Goal: Transaction & Acquisition: Purchase product/service

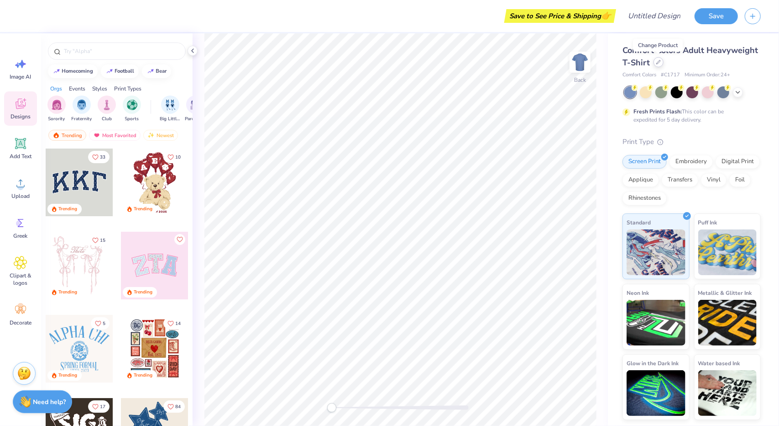
click at [657, 64] on div at bounding box center [659, 62] width 10 height 10
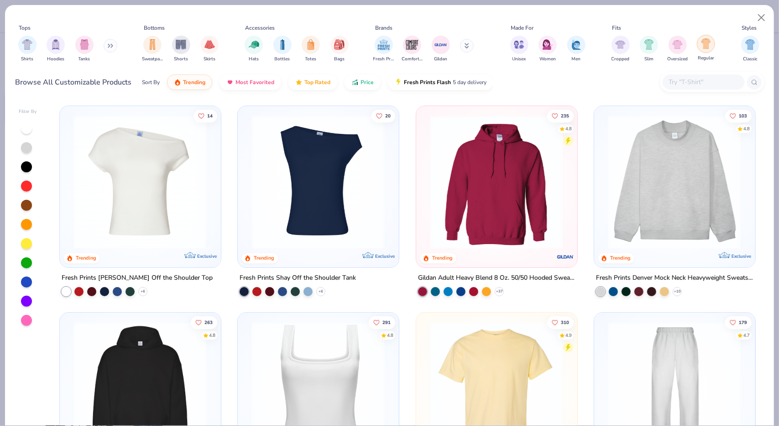
click at [702, 44] on img "filter for Regular" at bounding box center [706, 43] width 11 height 11
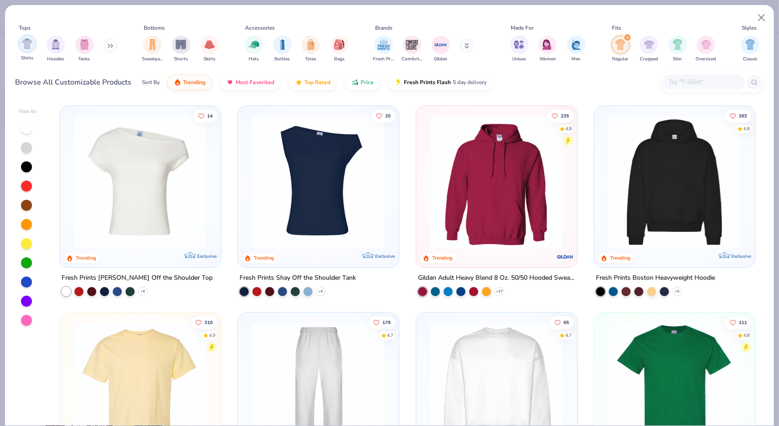
click at [26, 42] on img "filter for Shirts" at bounding box center [27, 43] width 11 height 11
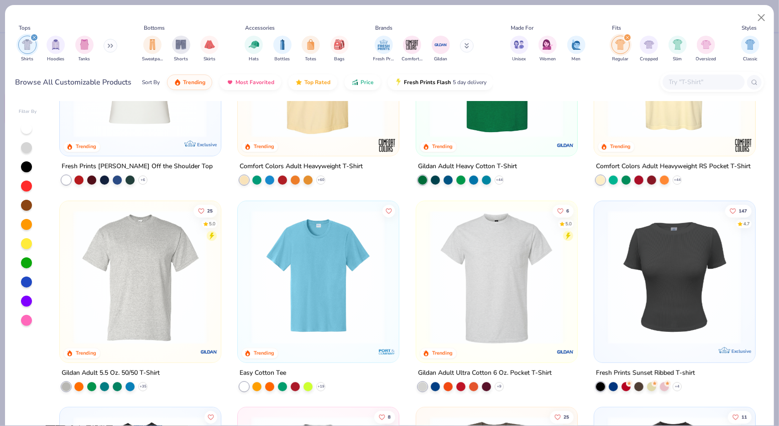
scroll to position [53, 0]
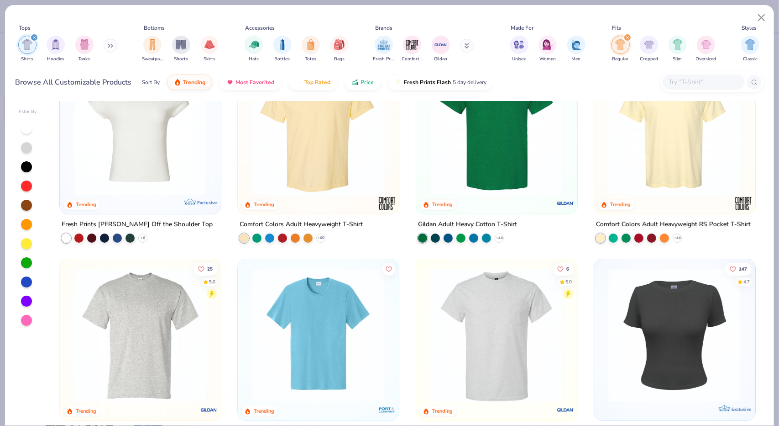
click at [306, 211] on div "310 4.9 Trending" at bounding box center [318, 133] width 161 height 161
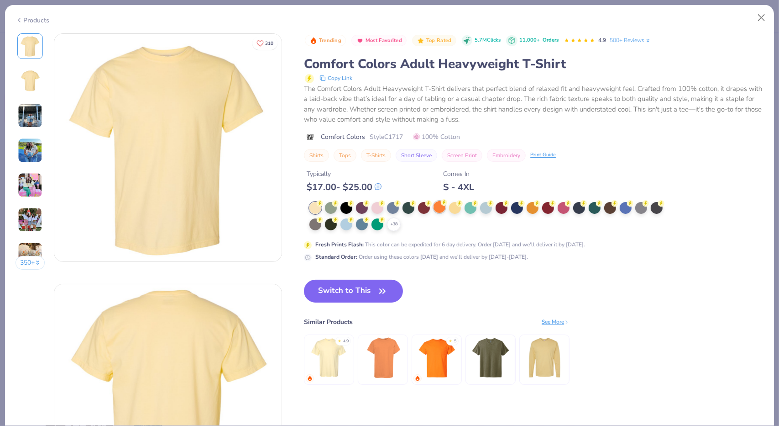
click at [440, 209] on div at bounding box center [440, 207] width 12 height 12
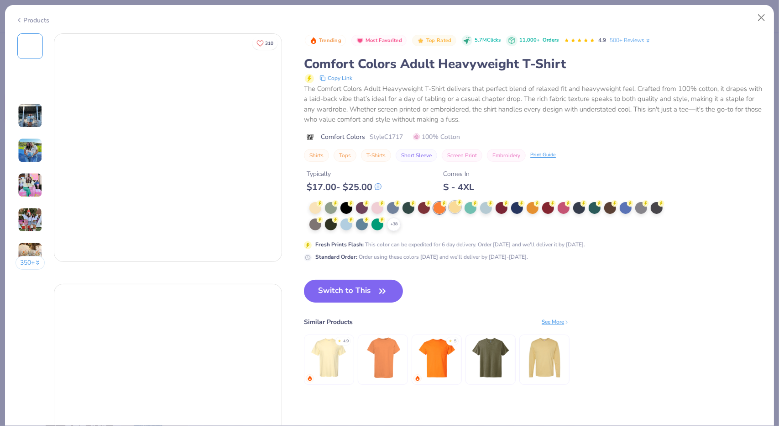
click at [453, 208] on div at bounding box center [455, 207] width 12 height 12
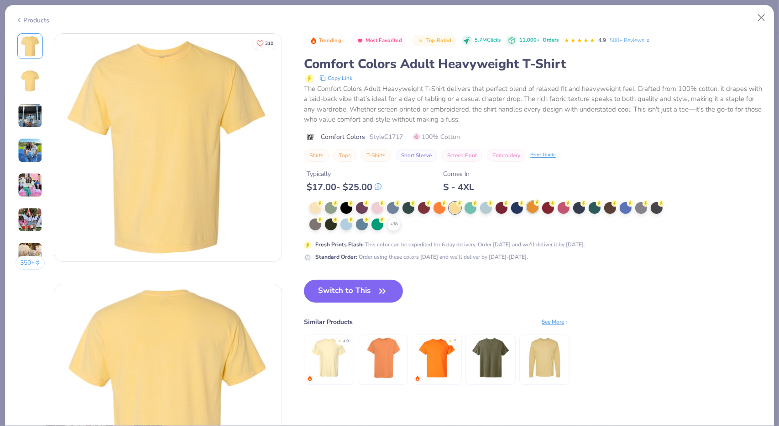
click at [532, 207] on div at bounding box center [533, 207] width 12 height 12
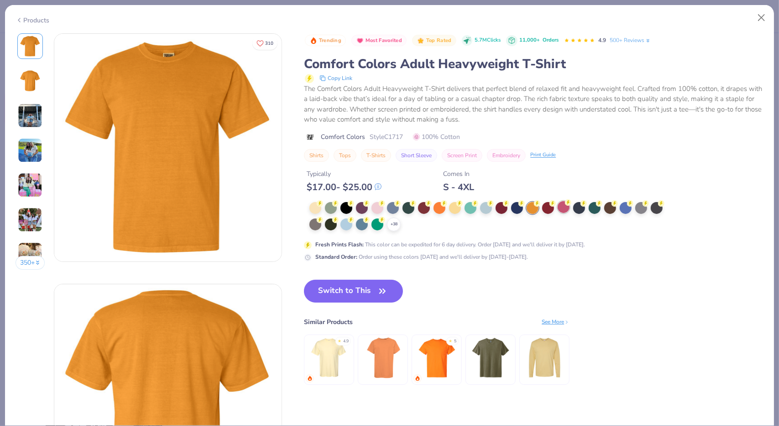
click at [566, 210] on div at bounding box center [564, 207] width 12 height 12
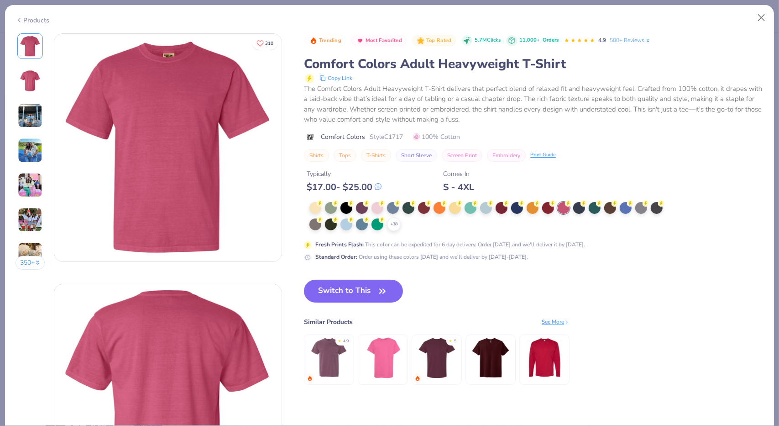
click at [30, 187] on img at bounding box center [30, 185] width 25 height 25
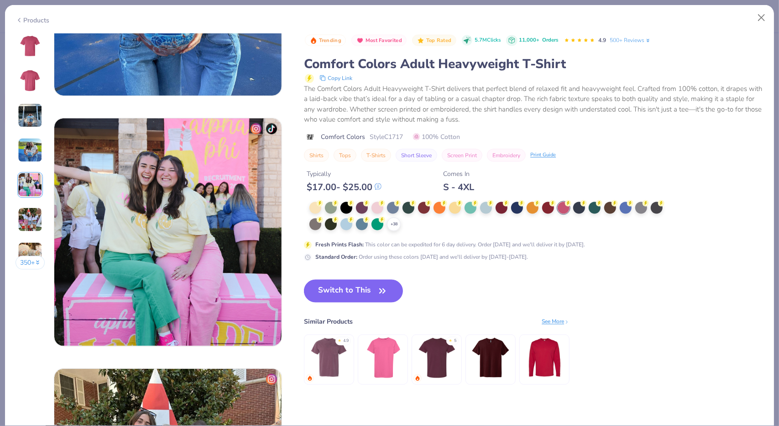
click at [30, 48] on img at bounding box center [30, 46] width 22 height 22
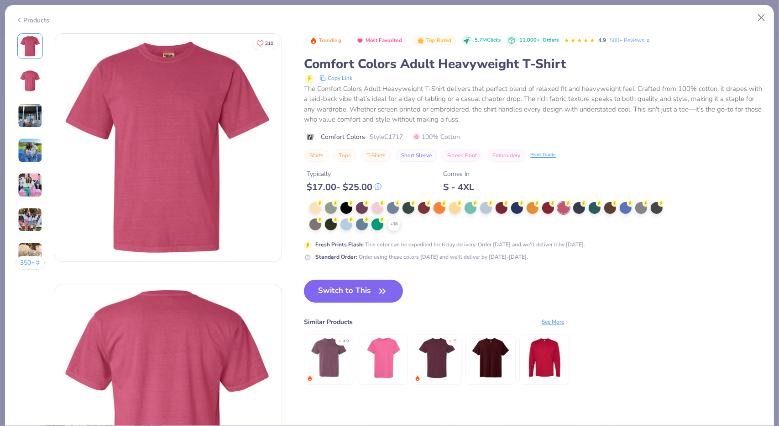
click at [370, 301] on button "Switch to This" at bounding box center [353, 290] width 99 height 23
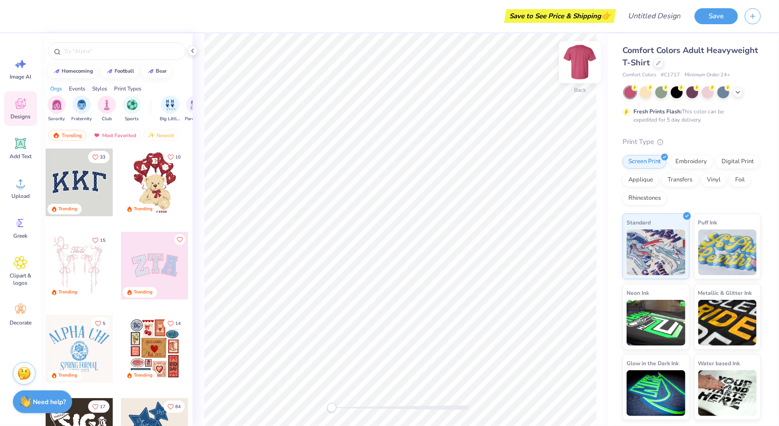
click at [580, 71] on img at bounding box center [580, 62] width 37 height 37
click at [89, 47] on input "text" at bounding box center [121, 51] width 117 height 9
type input "fall"
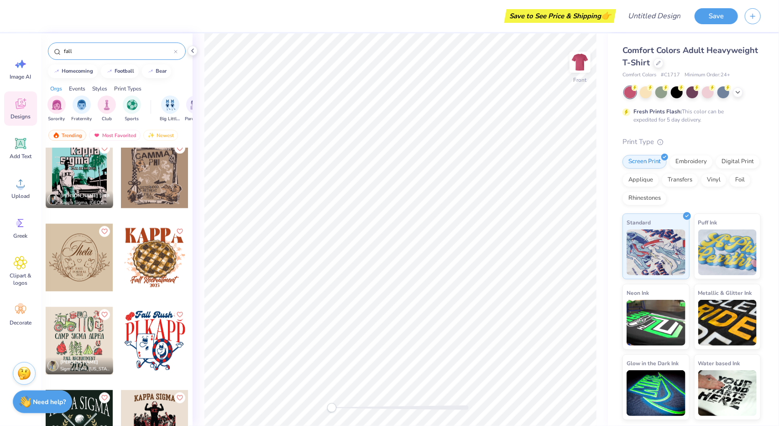
scroll to position [3923, 0]
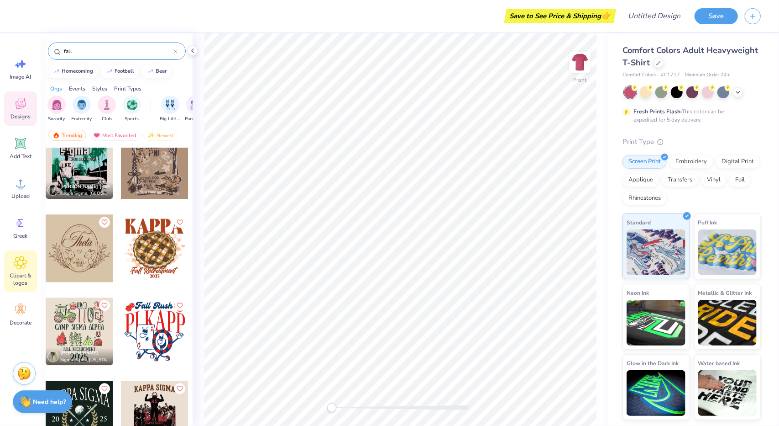
click at [19, 275] on span "Clipart & logos" at bounding box center [20, 279] width 30 height 15
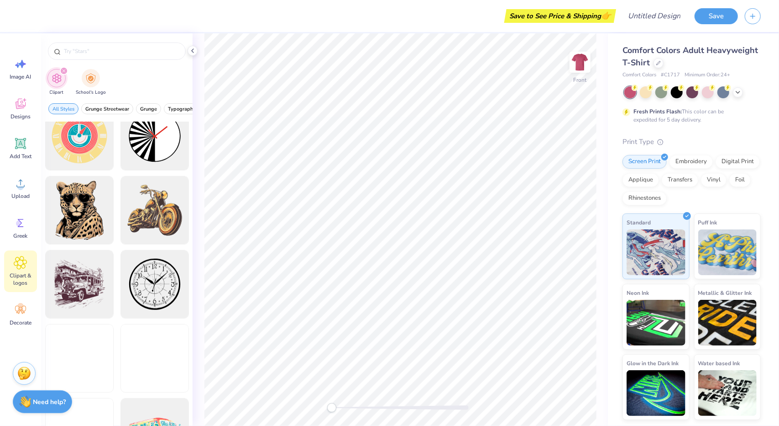
scroll to position [319, 0]
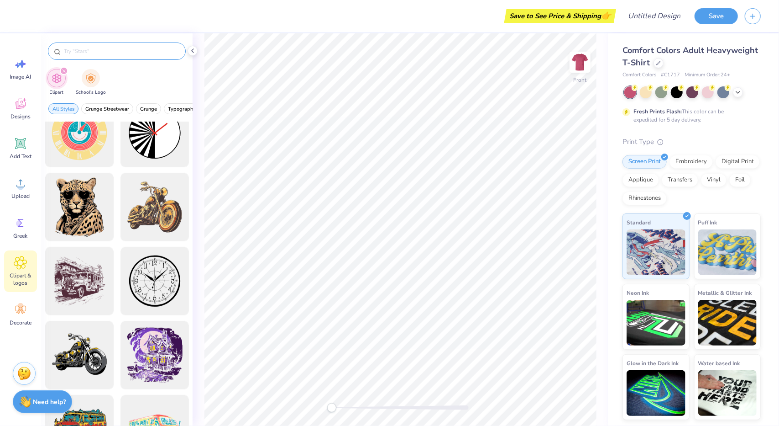
click at [89, 49] on input "text" at bounding box center [121, 51] width 117 height 9
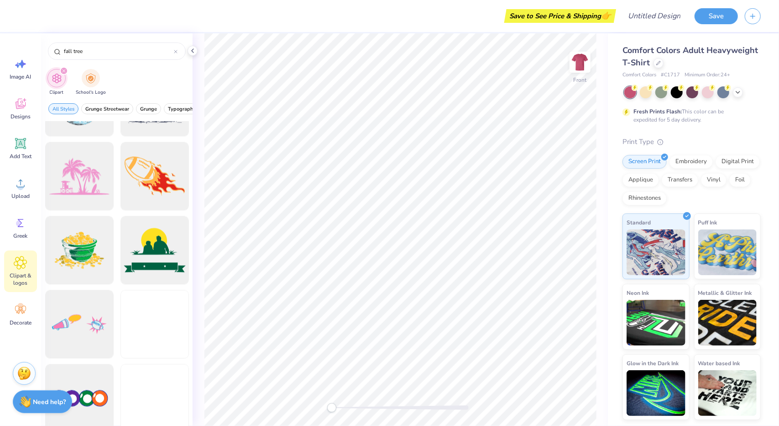
scroll to position [1313, 0]
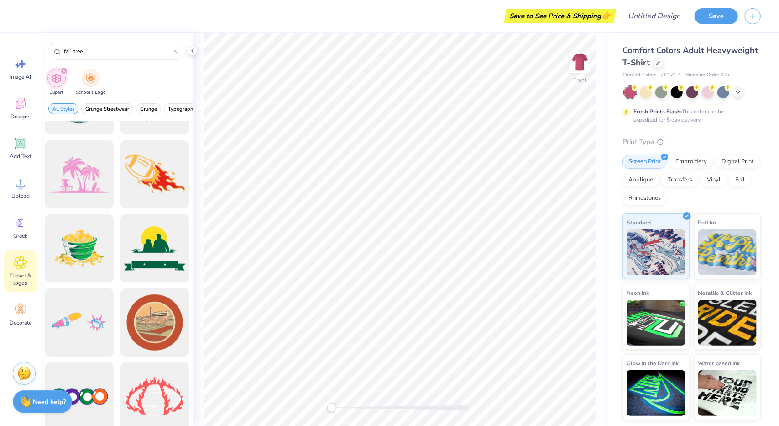
click at [117, 40] on div "fall tree" at bounding box center [117, 48] width 152 height 31
click at [116, 55] on div "fall tree" at bounding box center [117, 50] width 138 height 17
click at [113, 54] on input "fall tree" at bounding box center [118, 51] width 111 height 9
type input "fall"
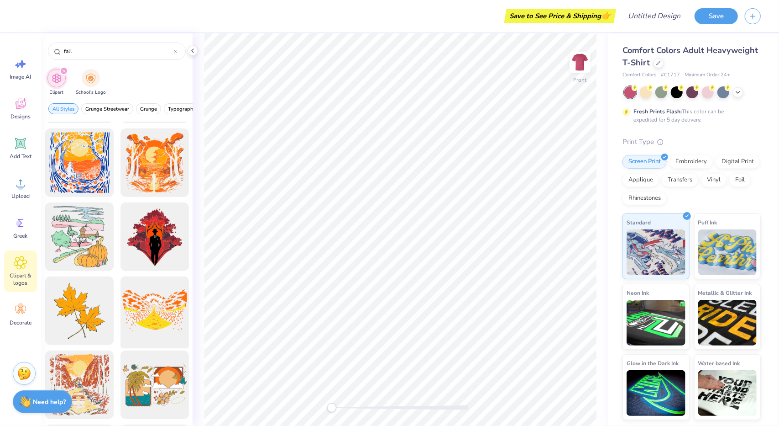
scroll to position [437, 0]
click at [73, 306] on div at bounding box center [79, 311] width 75 height 75
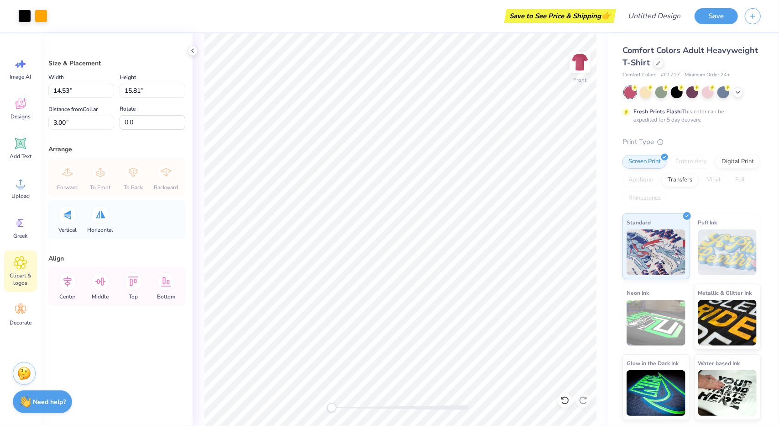
click at [19, 256] on icon at bounding box center [20, 263] width 13 height 14
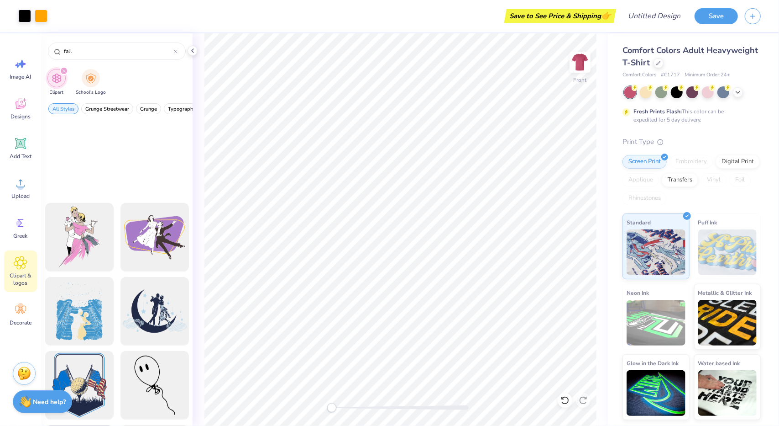
scroll to position [2799, 0]
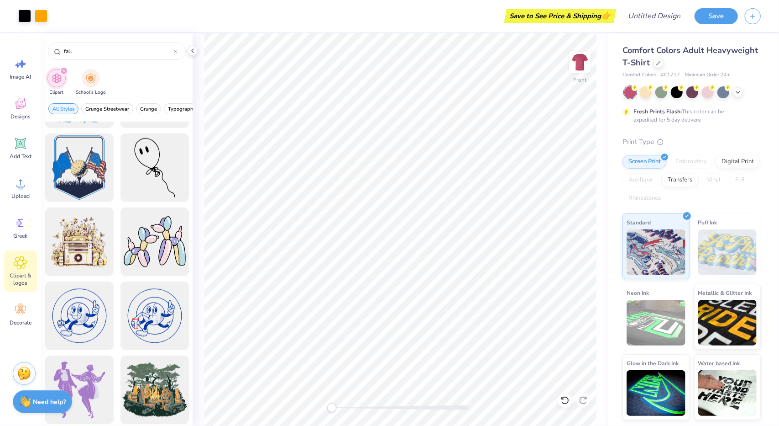
click at [124, 61] on div "fall" at bounding box center [117, 48] width 152 height 31
drag, startPoint x: 114, startPoint y: 54, endPoint x: 47, endPoint y: 48, distance: 66.9
click at [47, 48] on div "fall" at bounding box center [117, 48] width 152 height 31
type input "f"
type input "dogs"
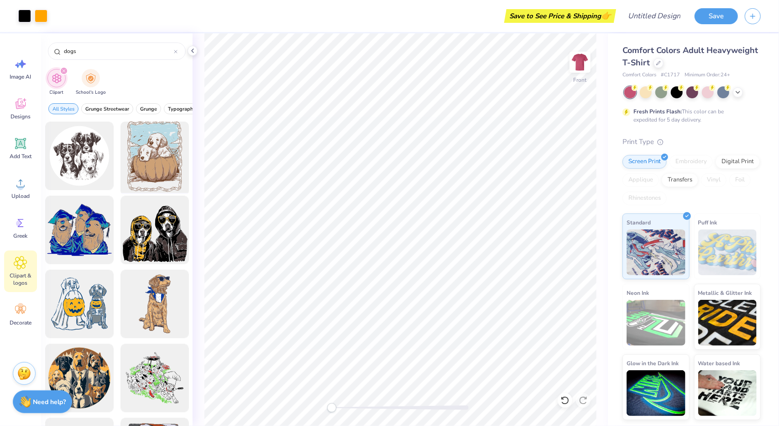
click at [160, 160] on div at bounding box center [154, 155] width 75 height 75
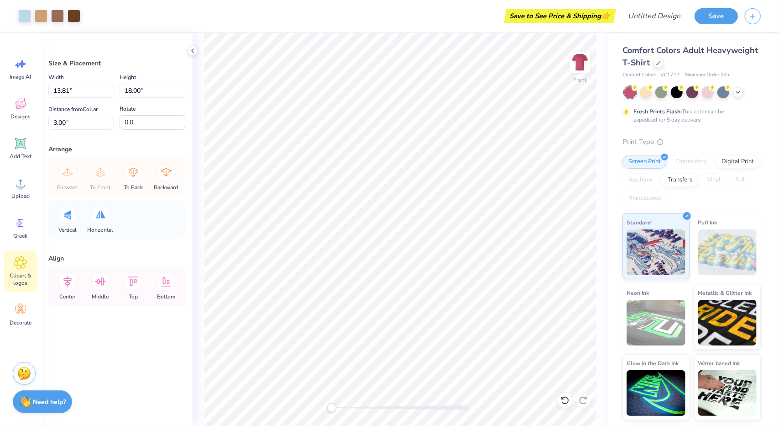
click at [17, 257] on icon at bounding box center [20, 262] width 13 height 13
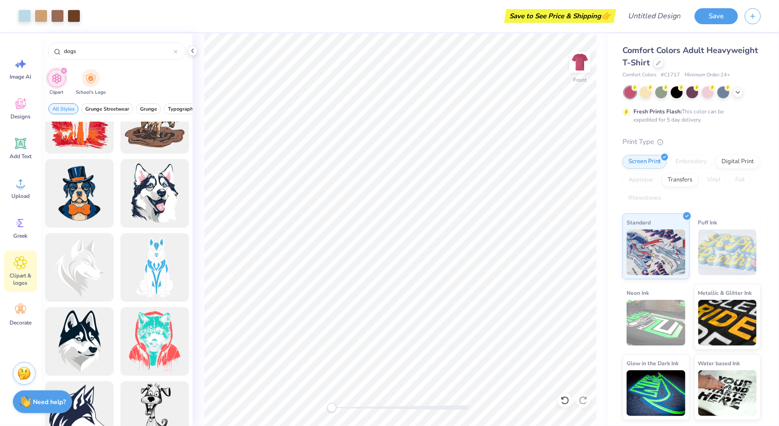
scroll to position [2489, 0]
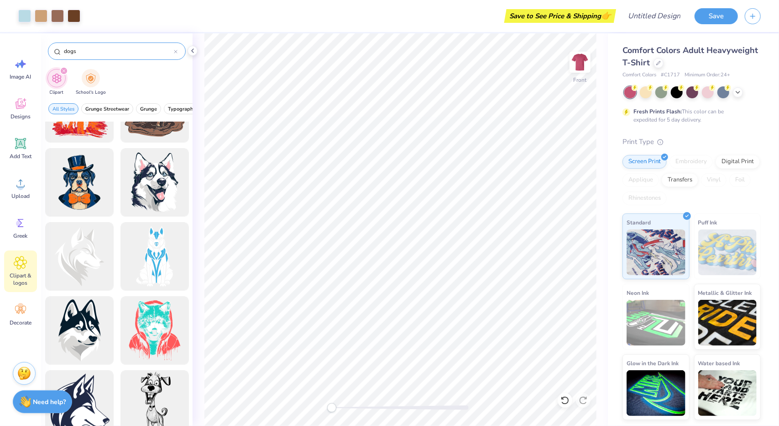
drag, startPoint x: 107, startPoint y: 53, endPoint x: 58, endPoint y: 44, distance: 49.1
click at [58, 44] on div "dogs" at bounding box center [117, 50] width 138 height 17
type input "puppies"
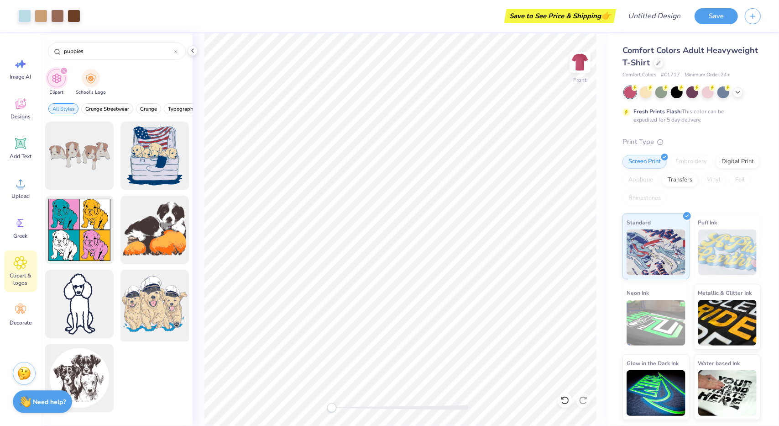
click at [170, 319] on div at bounding box center [154, 303] width 75 height 75
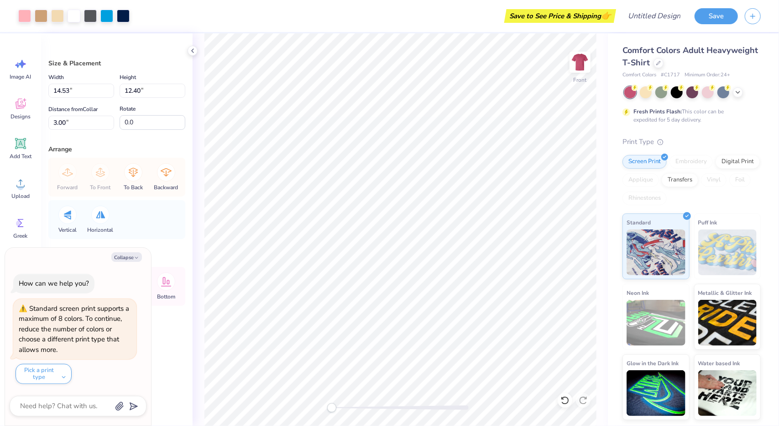
type textarea "x"
type input "4.07"
type input "3.47"
type input "21.91"
type input "13.81"
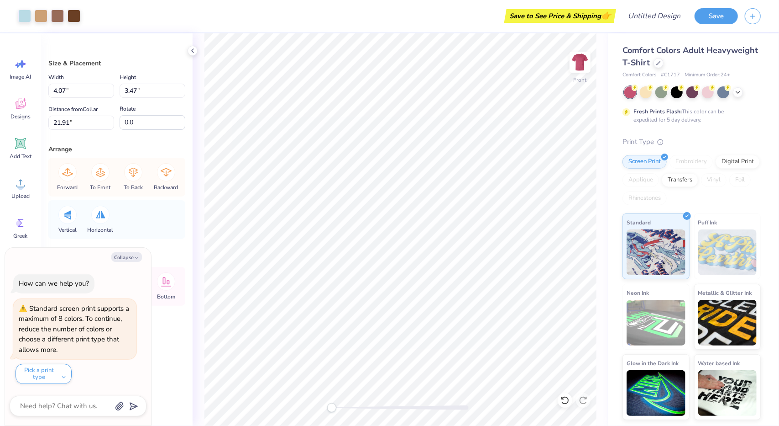
type input "18.00"
type input "3.00"
click at [710, 57] on div "Comfort Colors Adult Heavyweight T-Shirt" at bounding box center [692, 56] width 138 height 25
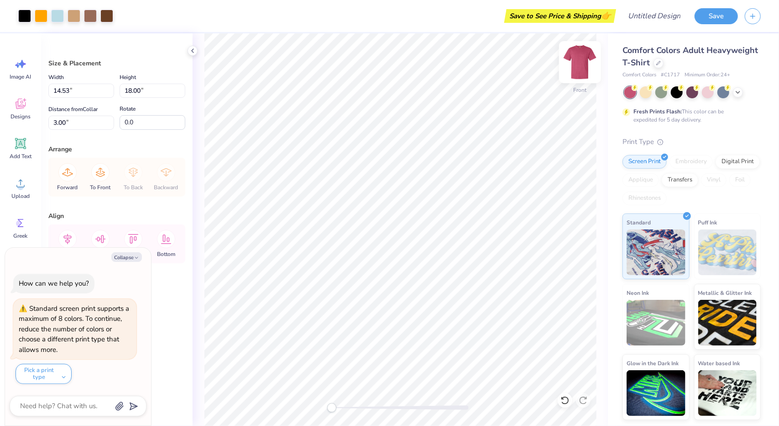
type textarea "x"
type input "7.29"
type input "9.02"
type input "11.97"
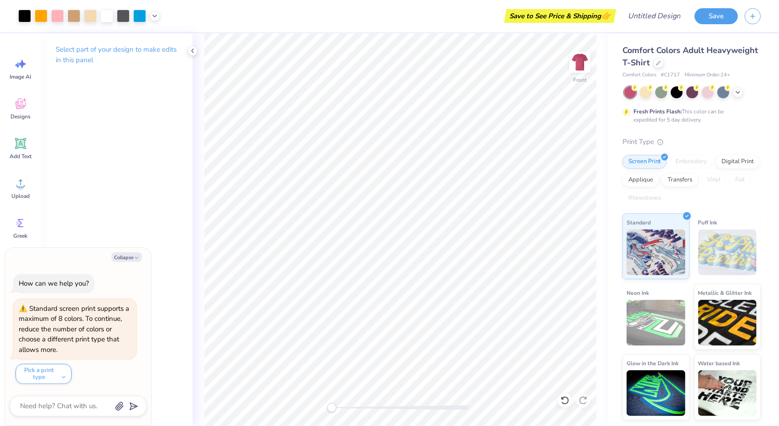
click at [597, 183] on div "Front" at bounding box center [401, 229] width 416 height 392
click at [24, 107] on icon at bounding box center [21, 104] width 10 height 11
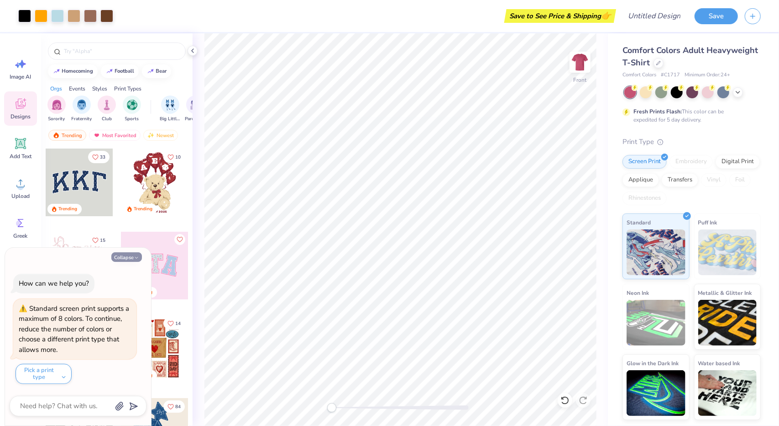
click at [136, 260] on icon "button" at bounding box center [136, 257] width 5 height 5
type textarea "x"
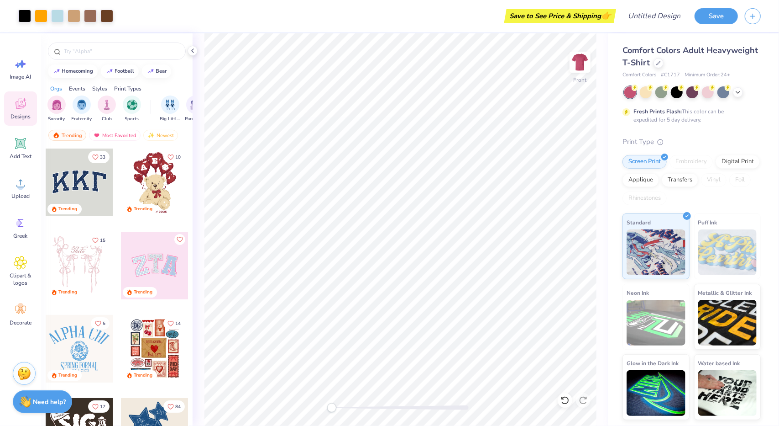
click at [127, 38] on div at bounding box center [117, 48] width 152 height 31
click at [117, 47] on input "text" at bounding box center [121, 51] width 117 height 9
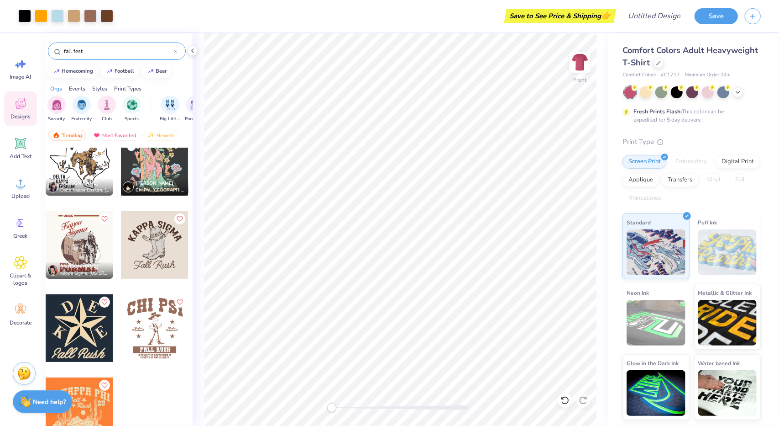
scroll to position [0, 0]
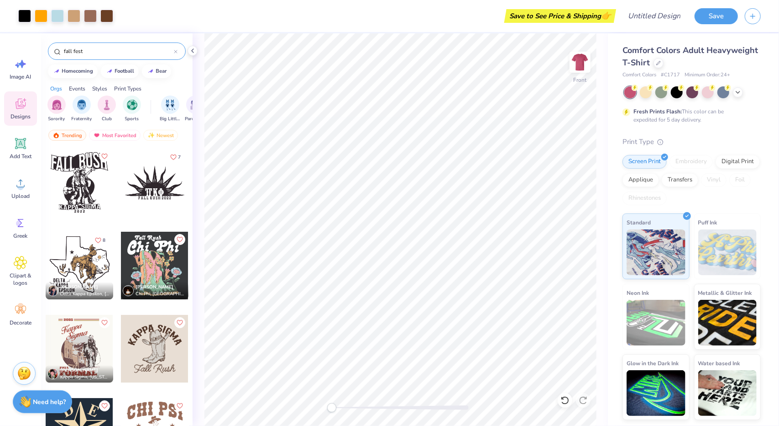
click at [111, 54] on input "fall fest" at bounding box center [118, 51] width 111 height 9
type input "fall"
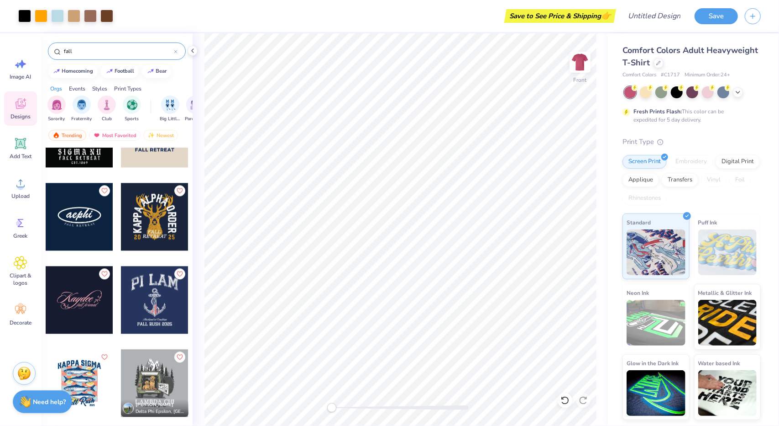
scroll to position [1462, 0]
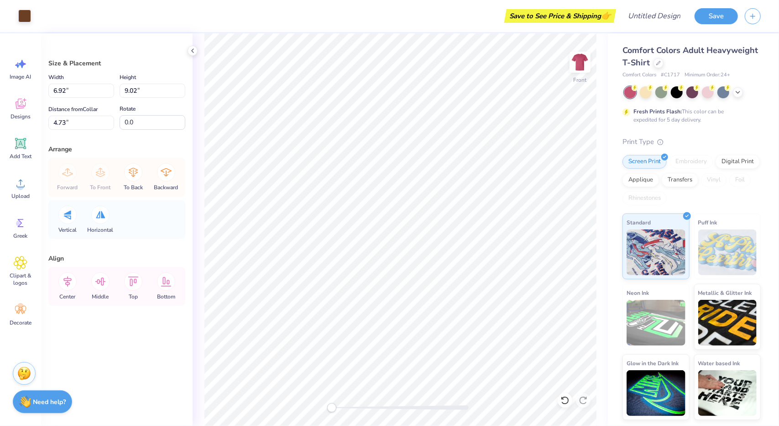
type input "7.29"
type input "7.93"
type input "11.97"
type input "10.53"
type input "10.70"
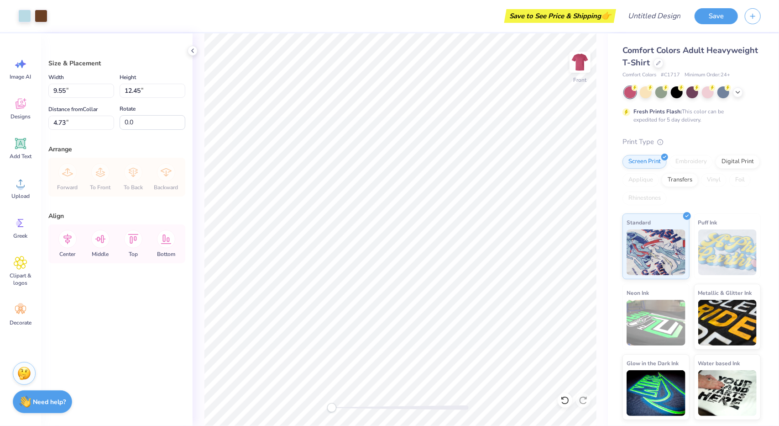
type input "9.55"
type input "12.45"
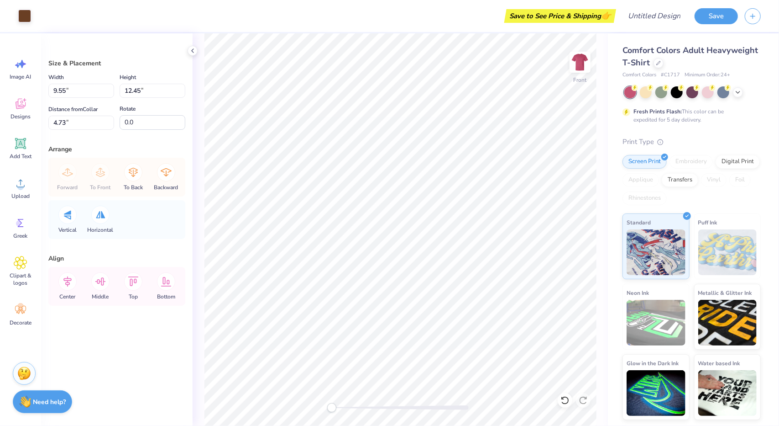
type input "8.63"
type input "6.67"
type input "5.11"
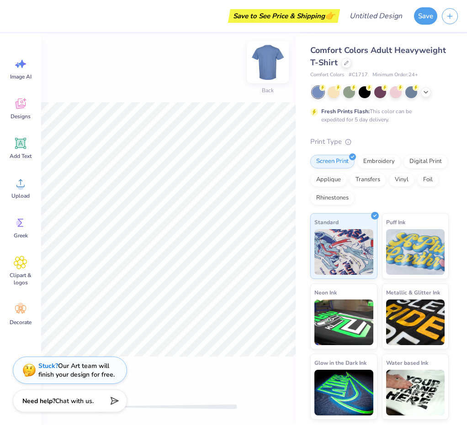
click at [263, 67] on img at bounding box center [267, 62] width 37 height 37
click at [388, 86] on div at bounding box center [380, 92] width 137 height 12
click at [388, 92] on icon at bounding box center [425, 91] width 7 height 7
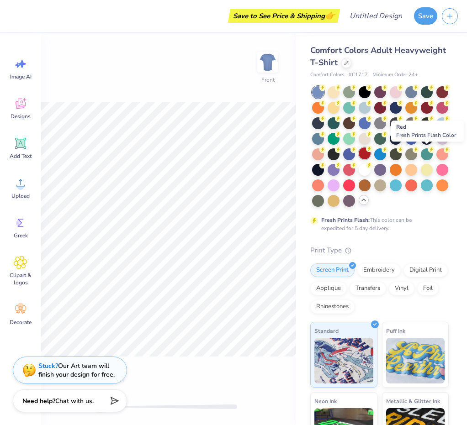
click at [372, 150] on circle at bounding box center [369, 149] width 6 height 6
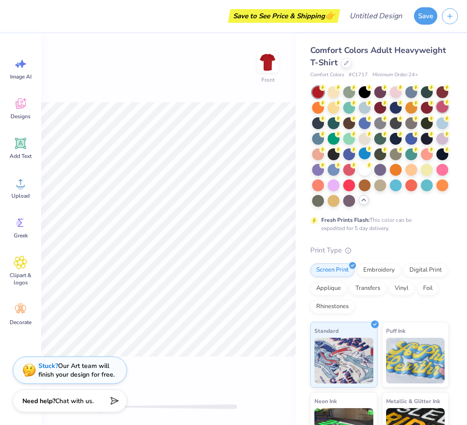
click at [388, 113] on div at bounding box center [442, 107] width 12 height 12
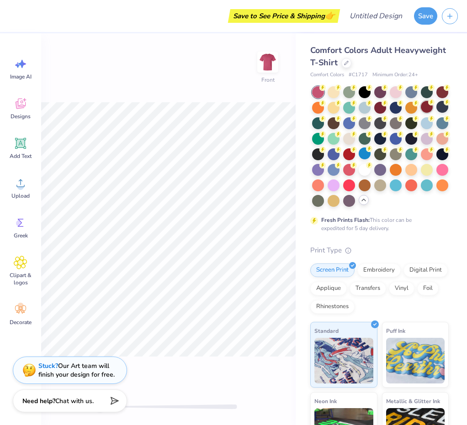
click at [388, 113] on div at bounding box center [427, 107] width 12 height 12
click at [19, 180] on icon at bounding box center [21, 183] width 14 height 14
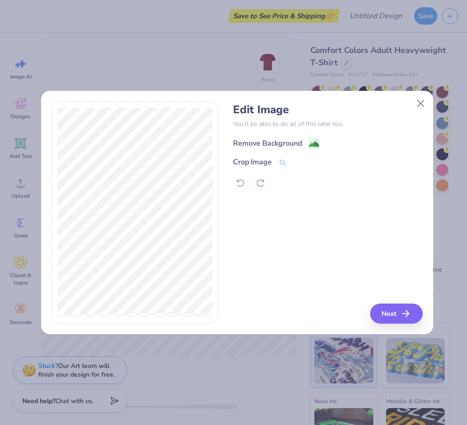
click at [279, 142] on div "Remove Background" at bounding box center [267, 143] width 69 height 11
click at [388, 314] on button "Next" at bounding box center [397, 314] width 53 height 20
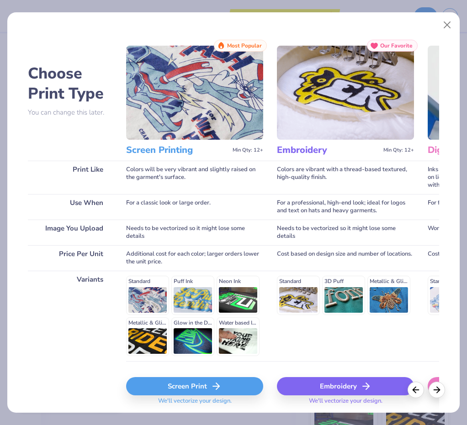
click at [189, 385] on div "Screen Print" at bounding box center [194, 386] width 137 height 18
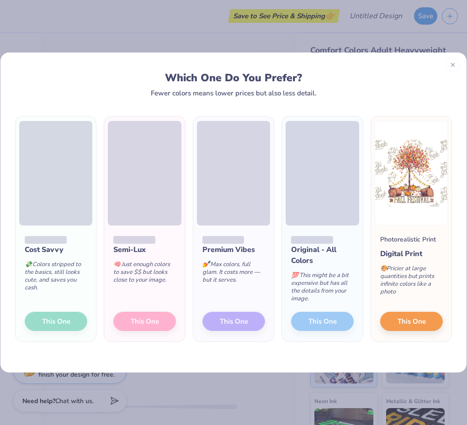
click at [58, 323] on div "Cost Savvy 💸 Colors stripped to the basics, still looks cute, and saves you cas…" at bounding box center [56, 284] width 80 height 116
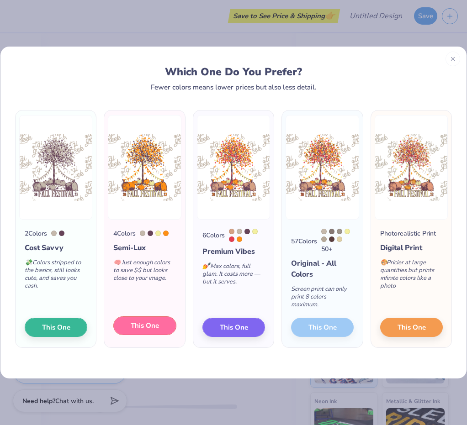
click at [142, 323] on span "This One" at bounding box center [145, 326] width 28 height 11
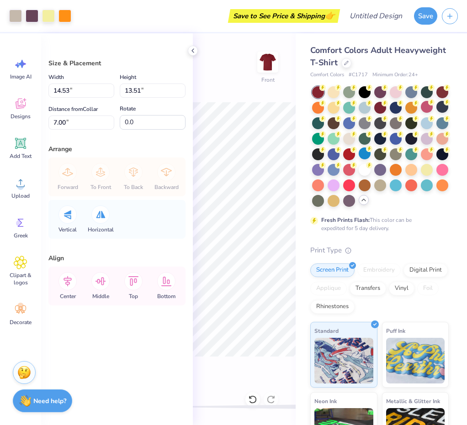
click at [194, 50] on div at bounding box center [233, 212] width 467 height 425
click at [191, 48] on icon at bounding box center [192, 50] width 7 height 7
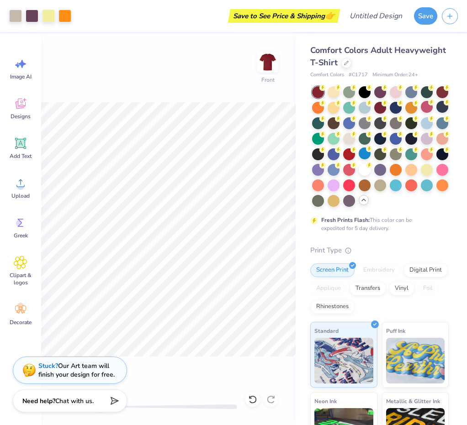
type input "4.59"
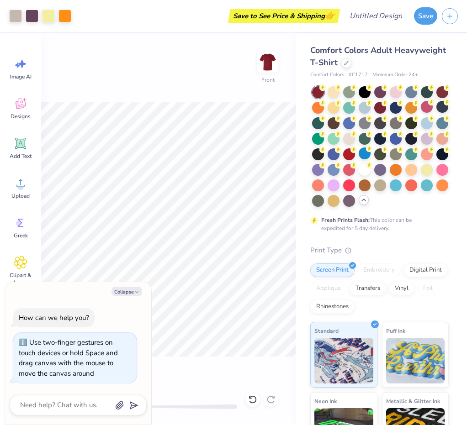
type textarea "x"
type input "3.00"
click at [129, 290] on button "Collapse" at bounding box center [126, 292] width 31 height 10
type textarea "x"
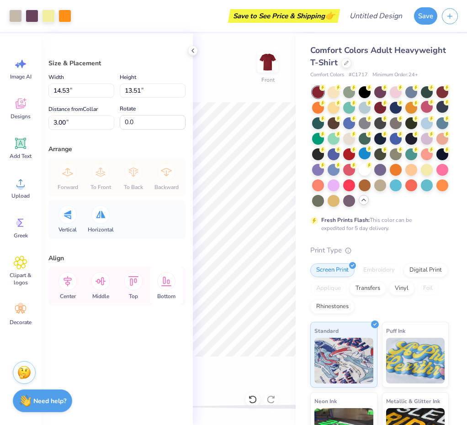
click at [174, 291] on div "Bottom" at bounding box center [166, 286] width 33 height 39
click at [187, 49] on div "Size & Placement Width 14.53 14.53 " Height 13.51 13.51 " Distance from Collar …" at bounding box center [117, 229] width 152 height 392
click at [192, 51] on polyline at bounding box center [193, 51] width 2 height 4
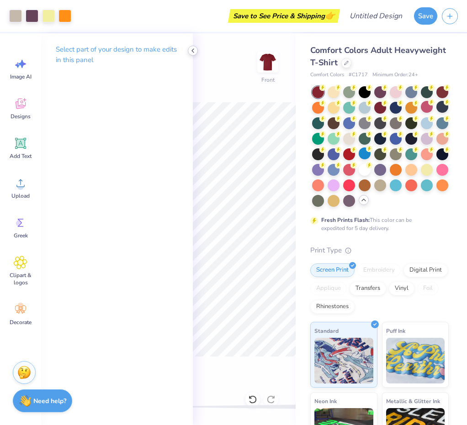
click at [192, 54] on icon at bounding box center [192, 50] width 7 height 7
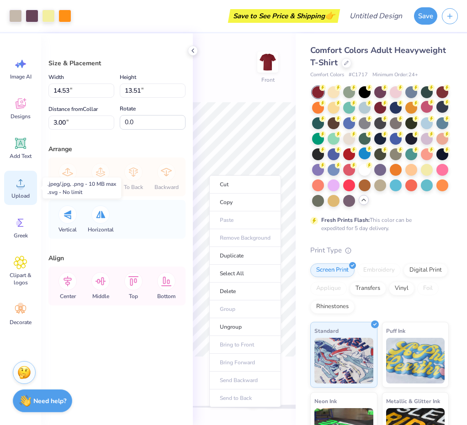
click at [23, 191] on div "Upload" at bounding box center [20, 188] width 33 height 34
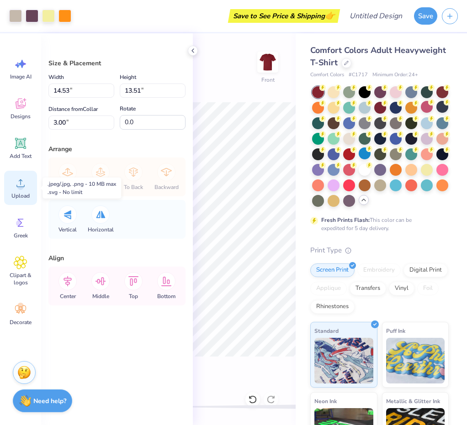
click at [17, 182] on icon at bounding box center [21, 183] width 14 height 14
click at [22, 192] on div "Upload" at bounding box center [20, 188] width 33 height 34
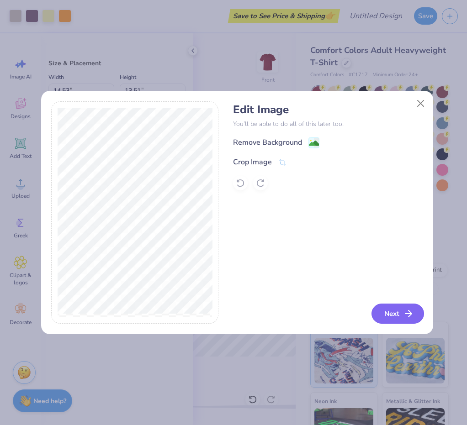
click at [388, 311] on button "Next" at bounding box center [397, 314] width 53 height 20
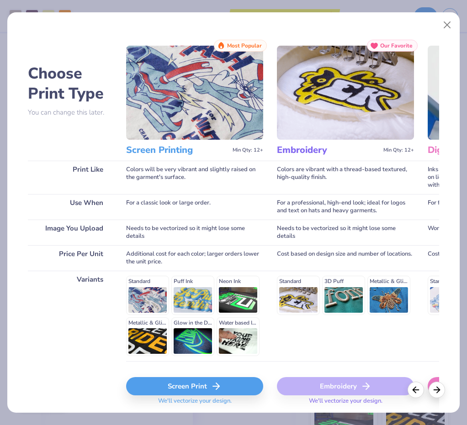
click at [207, 384] on div "Screen Print" at bounding box center [194, 386] width 137 height 18
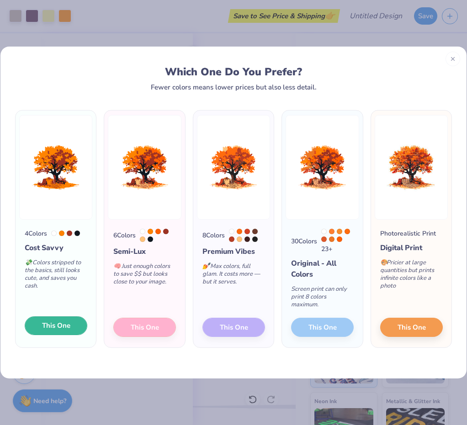
click at [56, 324] on span "This One" at bounding box center [56, 326] width 28 height 11
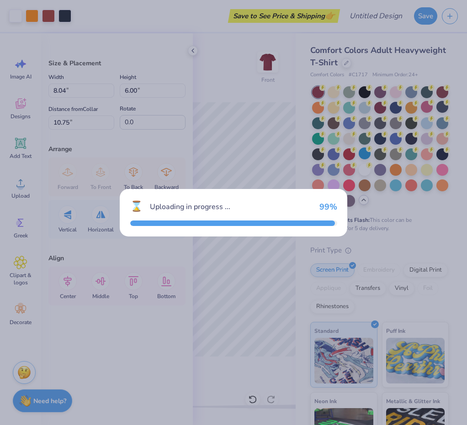
type input "8.04"
type input "6.00"
type input "10.75"
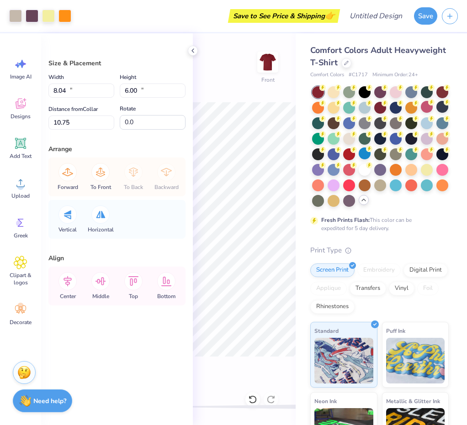
type input "14.53"
type input "13.51"
type input "3.00"
type input "8.04"
type input "6.00"
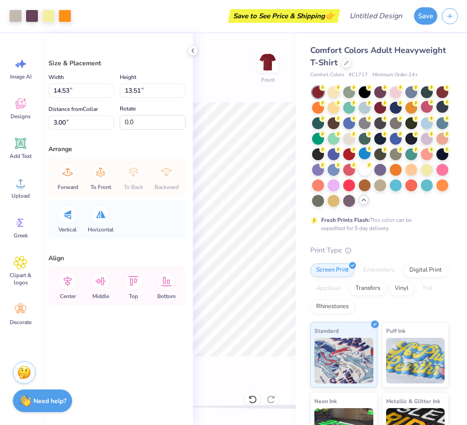
type input "10.75"
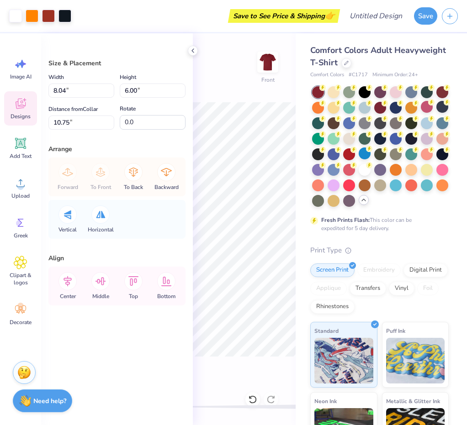
click at [19, 102] on icon at bounding box center [21, 104] width 14 height 14
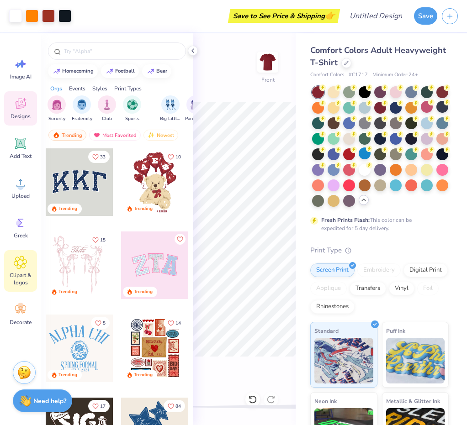
click at [13, 266] on div "Clipart & logos" at bounding box center [20, 271] width 33 height 42
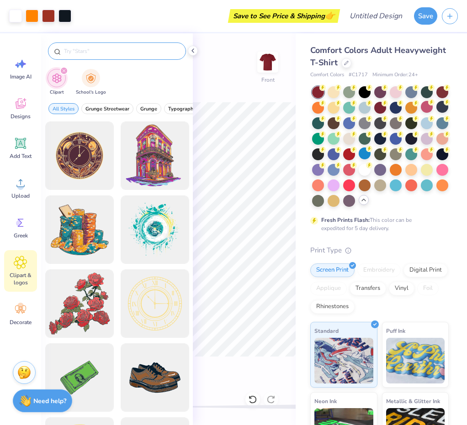
click at [111, 43] on div at bounding box center [117, 50] width 138 height 17
click at [95, 52] on input "text" at bounding box center [121, 51] width 117 height 9
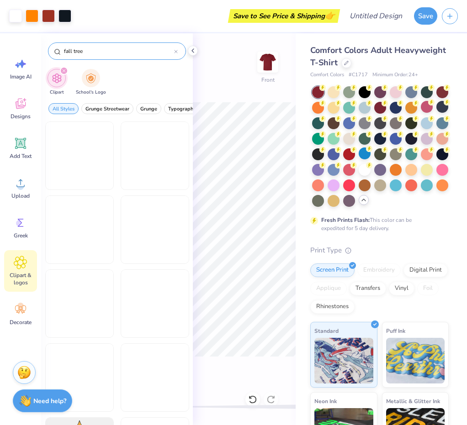
type input "fall tree"
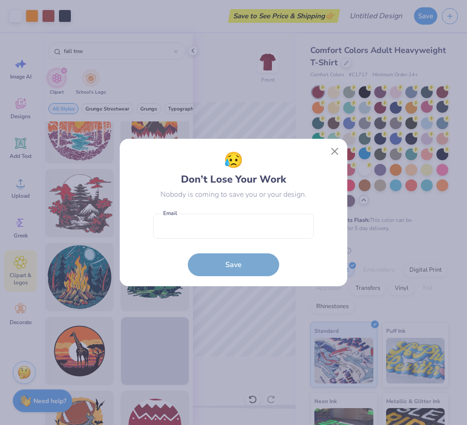
scroll to position [705, 0]
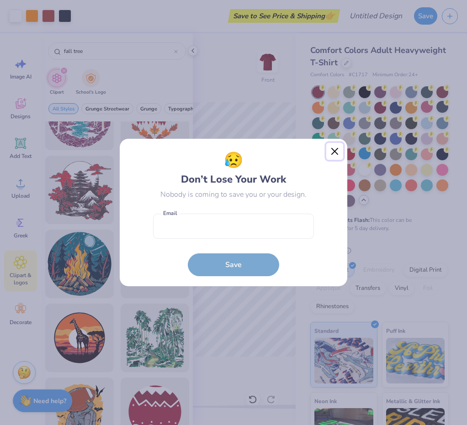
click at [333, 152] on button "Close" at bounding box center [334, 151] width 17 height 17
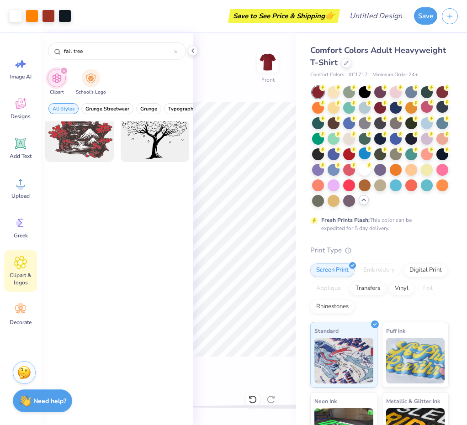
scroll to position [0, 0]
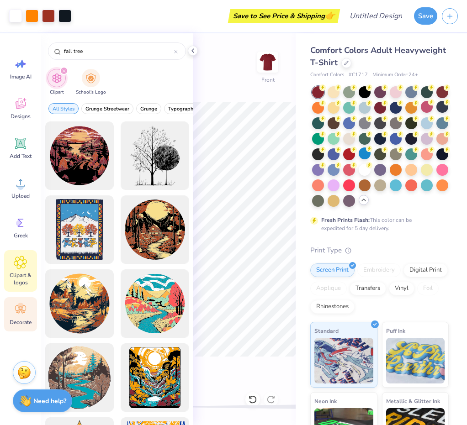
click at [23, 312] on icon at bounding box center [23, 312] width 4 height 4
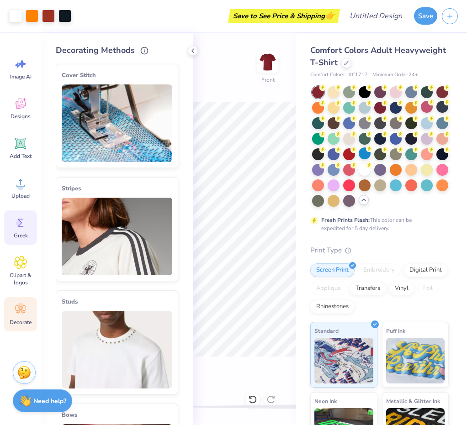
click at [21, 236] on span "Greek" at bounding box center [21, 235] width 14 height 7
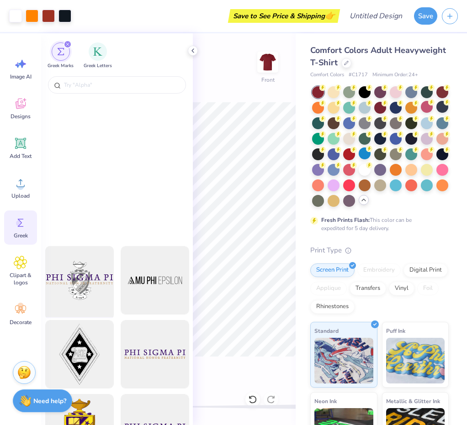
scroll to position [242, 0]
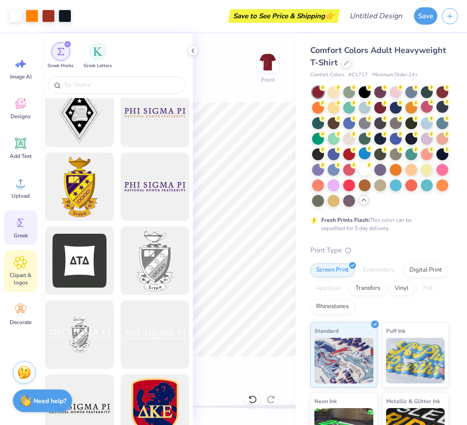
click at [18, 274] on span "Clipart & logos" at bounding box center [20, 279] width 30 height 15
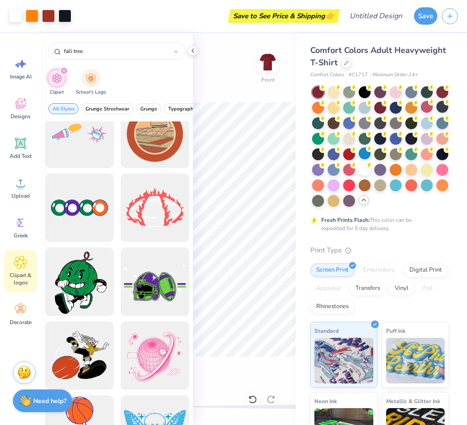
scroll to position [1512, 0]
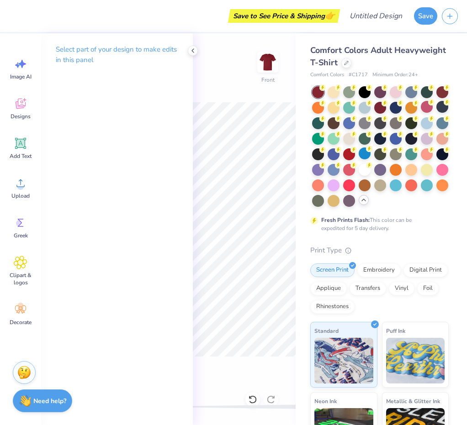
click at [187, 45] on div "Select part of your design to make edits in this panel" at bounding box center [117, 58] width 152 height 50
click at [194, 54] on icon at bounding box center [192, 50] width 7 height 7
